Goal: Use online tool/utility: Utilize a website feature to perform a specific function

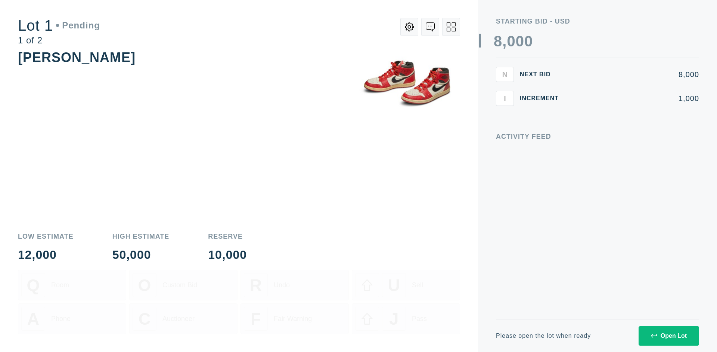
click at [669, 335] on div "Open Lot" at bounding box center [669, 335] width 36 height 7
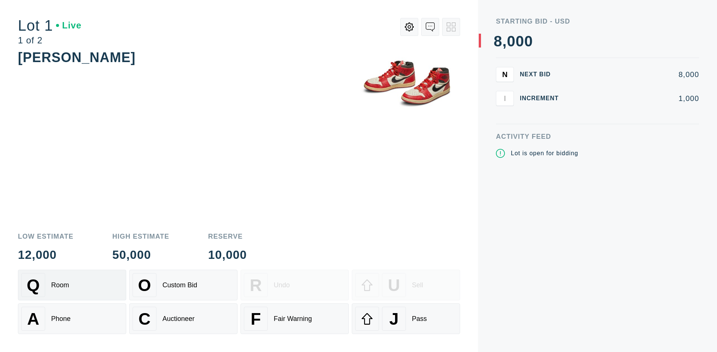
click at [72, 285] on div "Q Room" at bounding box center [72, 285] width 102 height 24
click at [406, 285] on div "U Sell" at bounding box center [406, 285] width 102 height 24
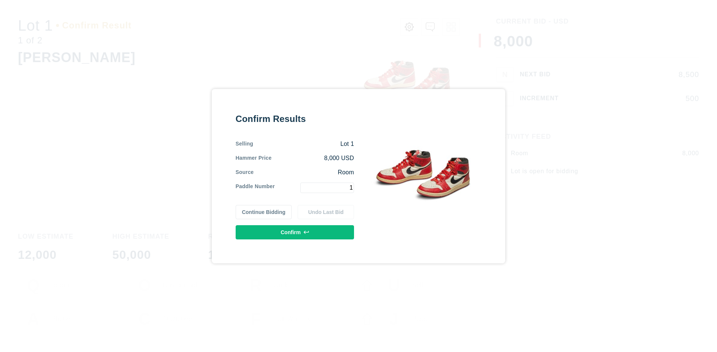
type input "1"
click at [295, 232] on button "Confirm" at bounding box center [295, 232] width 118 height 14
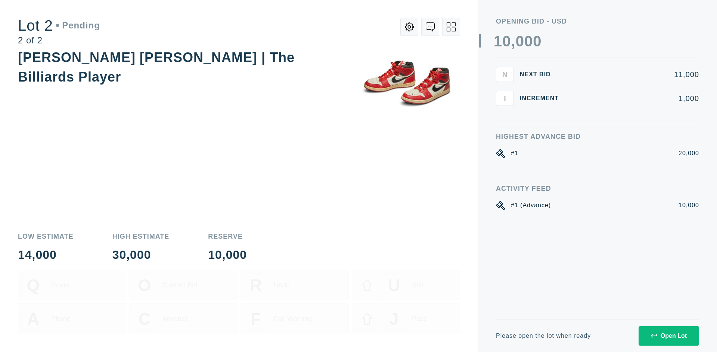
click at [669, 335] on div "Open Lot" at bounding box center [669, 335] width 36 height 7
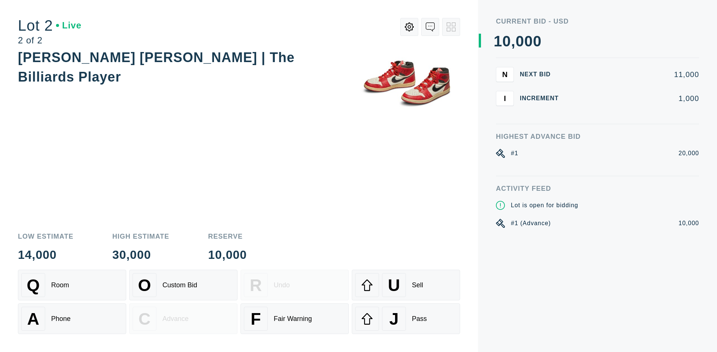
click at [72, 318] on div "A Phone" at bounding box center [72, 318] width 102 height 24
